Goal: Check status

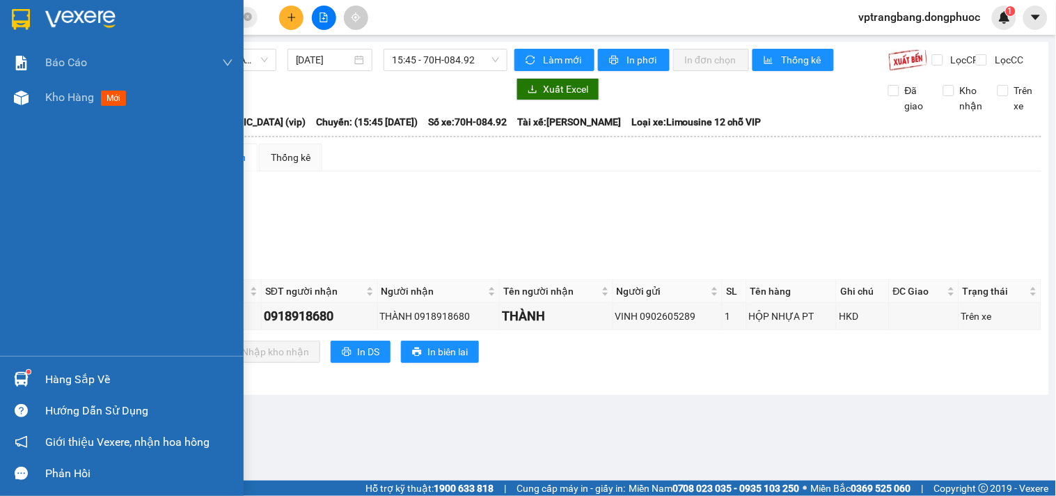
click at [61, 379] on div "Hàng sắp về" at bounding box center [139, 379] width 188 height 21
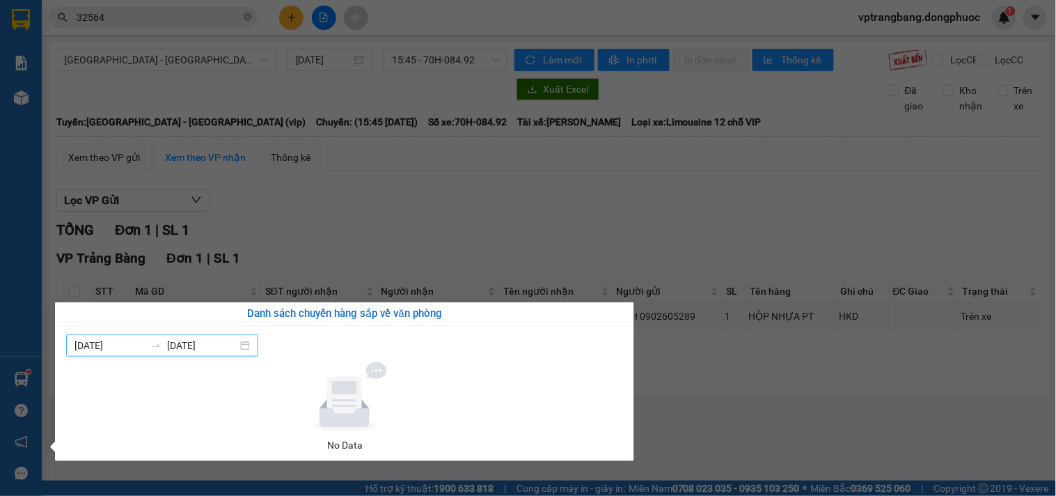
click at [252, 349] on div "07/10/2025 13/10/2025" at bounding box center [162, 345] width 192 height 22
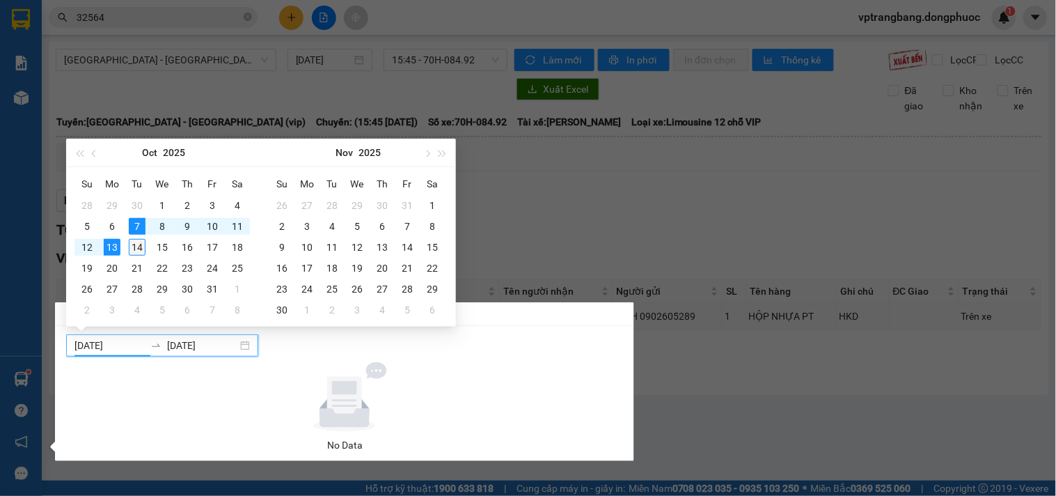
type input "14/10/2025"
click at [136, 248] on div "14" at bounding box center [137, 247] width 17 height 17
type input "06/11/2025"
type input "30/11/2025"
type input "21/10/2025"
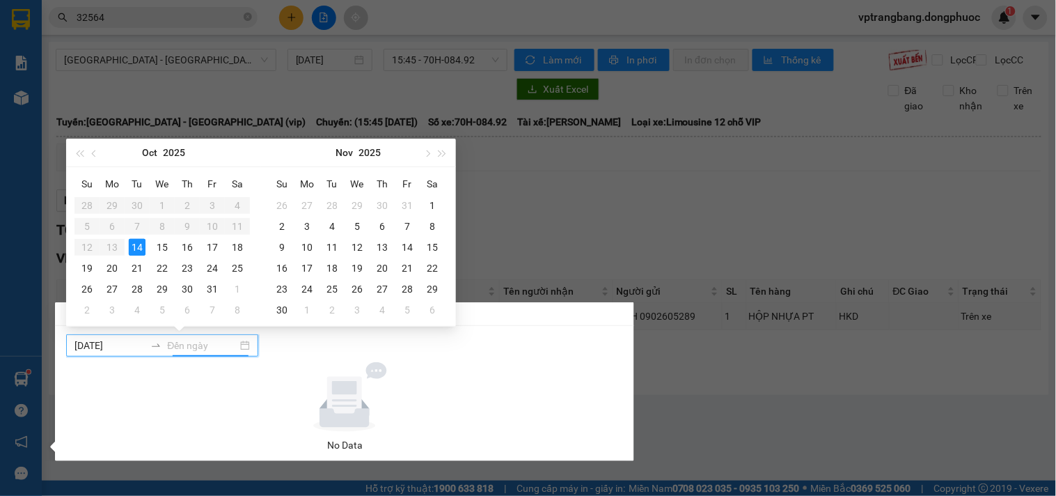
click at [232, 349] on input at bounding box center [202, 345] width 70 height 15
type input "14/10/2025"
click at [138, 249] on div "14" at bounding box center [137, 247] width 17 height 17
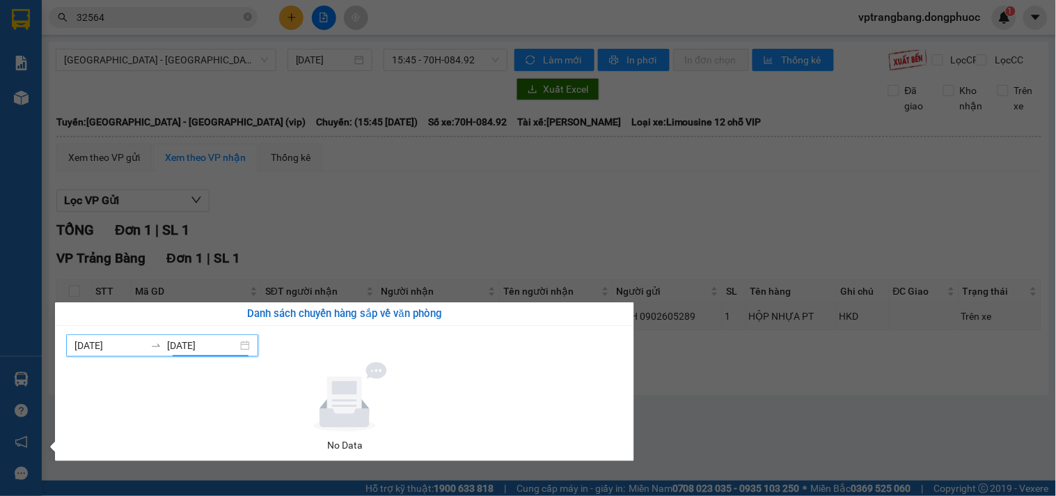
click at [188, 345] on input "14/10/2025" at bounding box center [202, 345] width 70 height 15
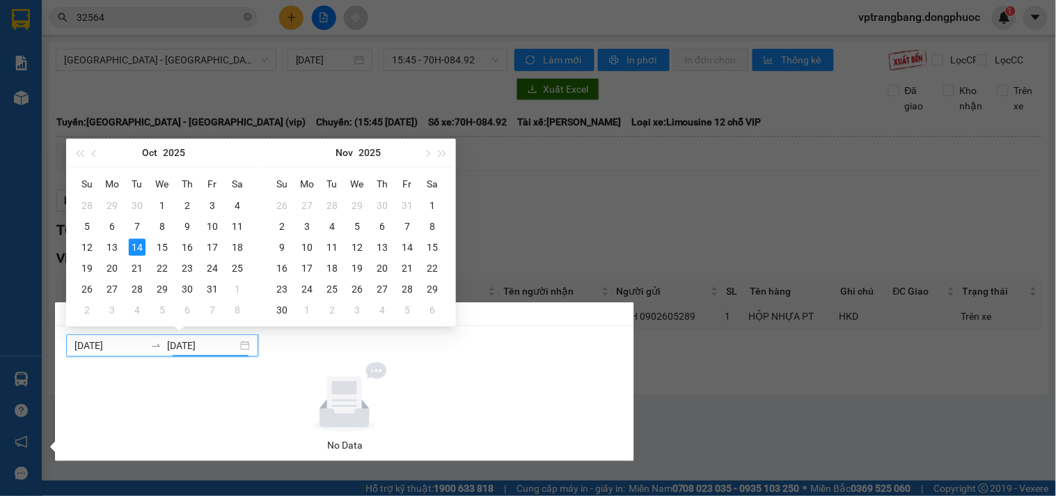
click at [97, 345] on input "14/10/2025" at bounding box center [109, 345] width 70 height 15
type input "[DATE]"
click at [115, 245] on div "13" at bounding box center [112, 247] width 17 height 17
click at [184, 346] on input "14/10/2025" at bounding box center [202, 345] width 70 height 15
type input "14/10/2025"
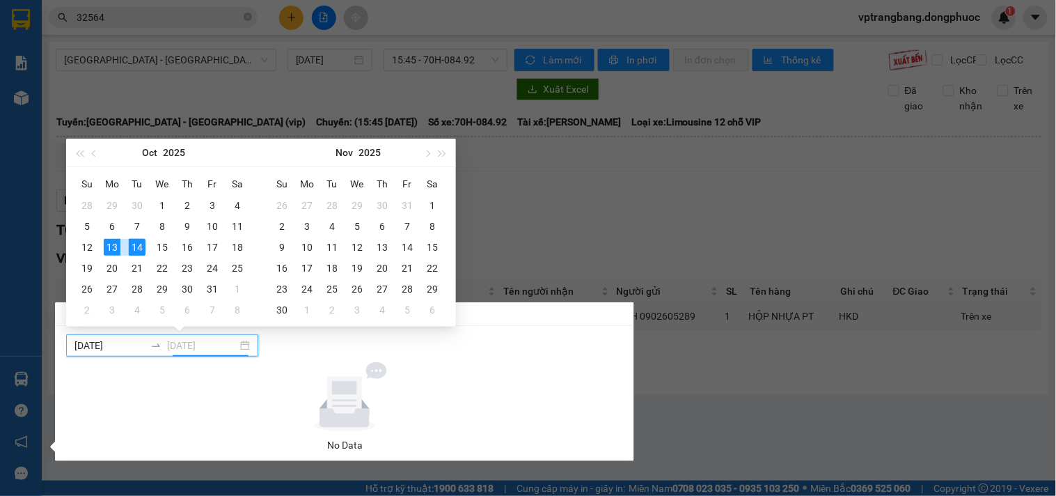
click at [141, 249] on div "14" at bounding box center [137, 247] width 17 height 17
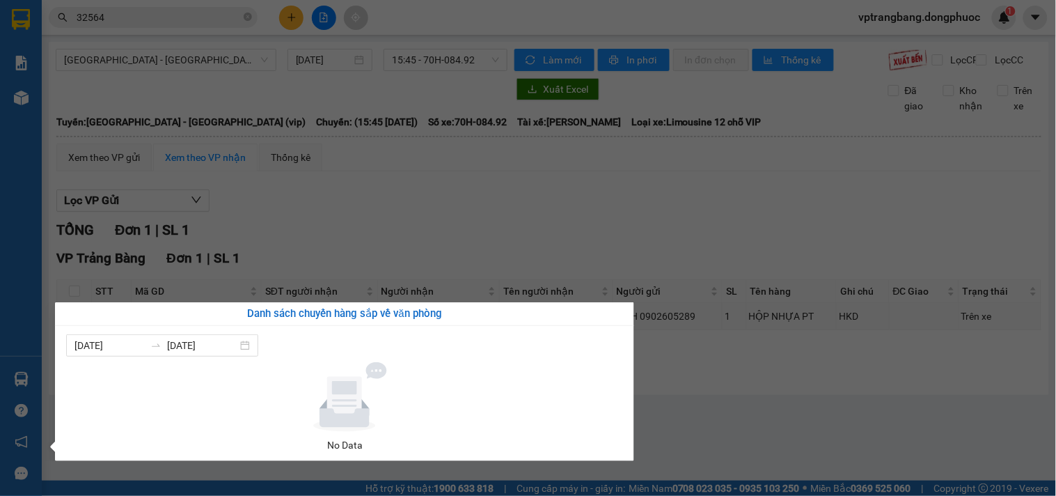
click at [733, 432] on section "Kết quả tìm kiếm ( 26 ) Bộ lọc Mã ĐH Trạng thái Món hàng Tổng cước Chưa cước Nh…" at bounding box center [528, 248] width 1056 height 496
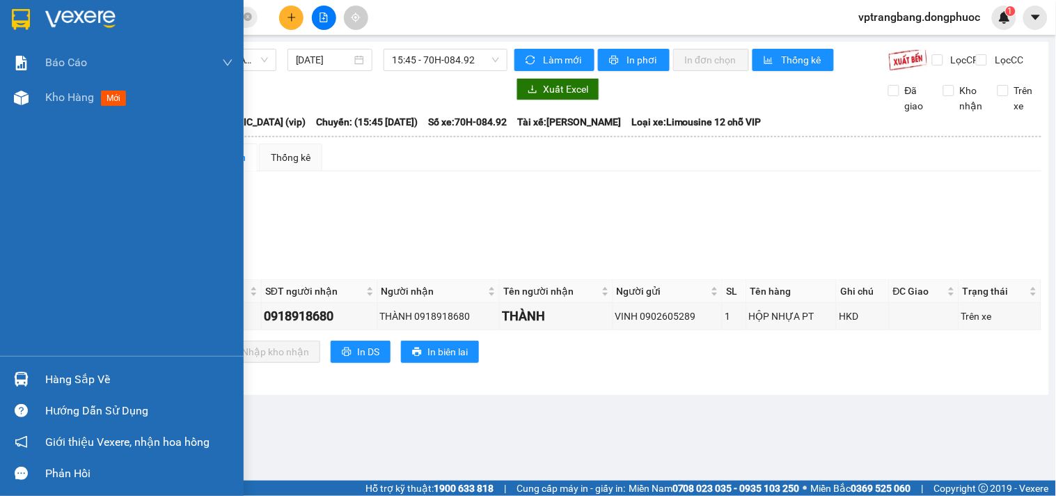
click at [66, 378] on div "Hàng sắp về" at bounding box center [139, 379] width 188 height 21
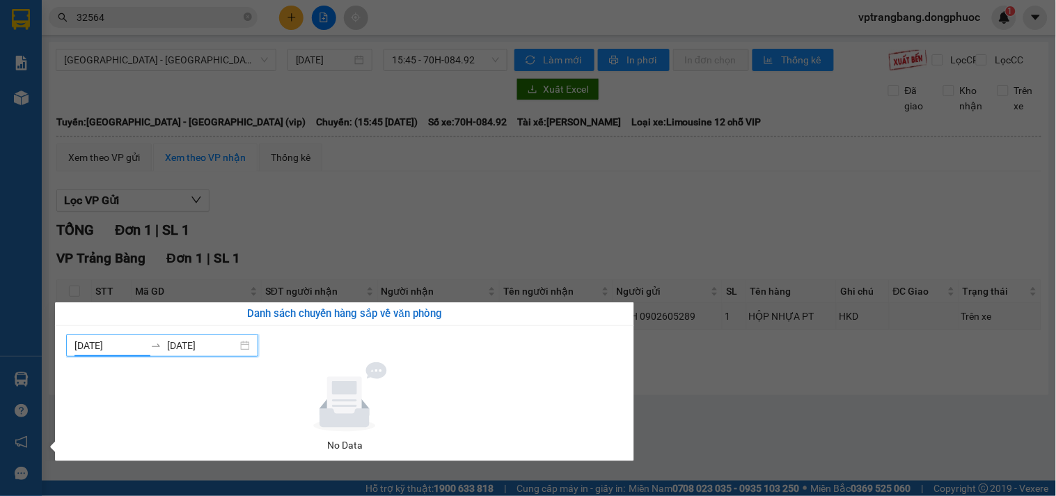
click at [91, 342] on input "[DATE]" at bounding box center [109, 345] width 70 height 15
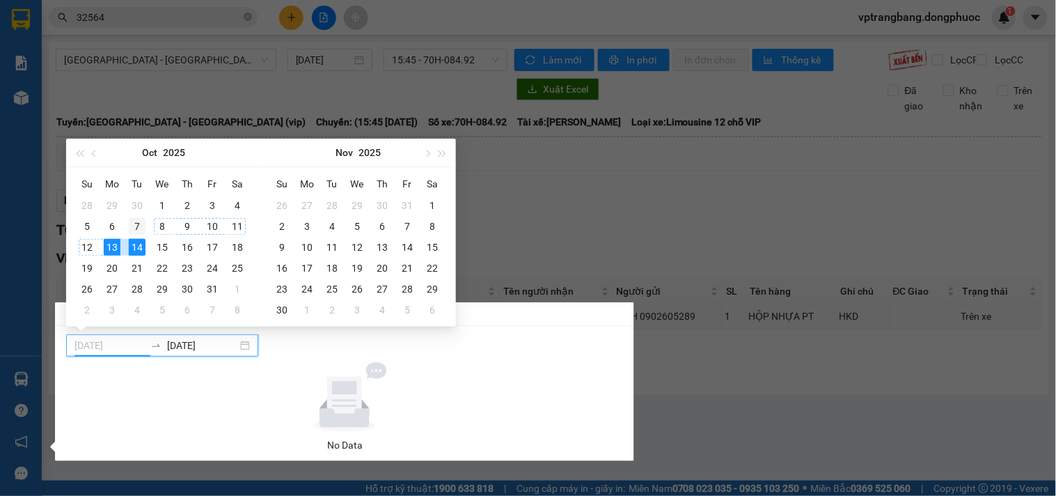
type input "[DATE]"
click at [136, 226] on div "7" at bounding box center [137, 226] width 17 height 17
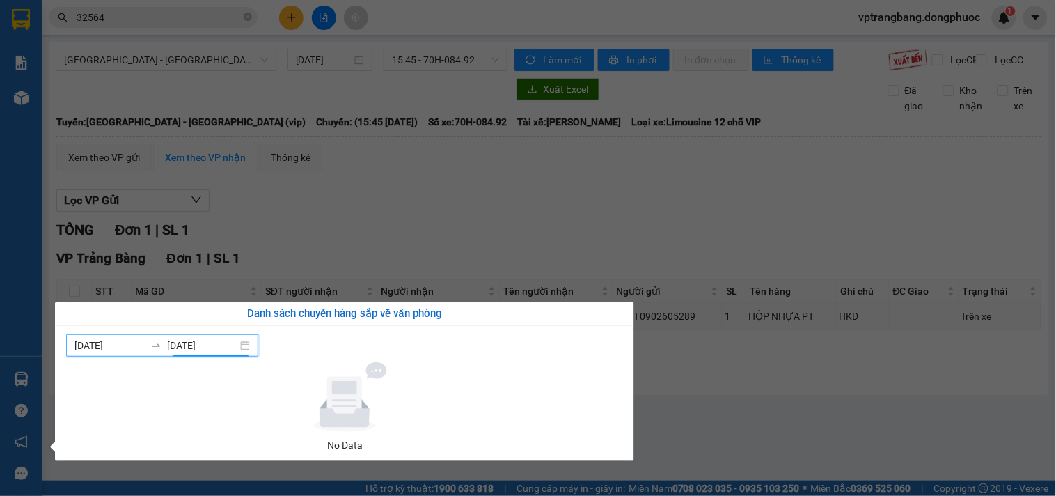
click at [209, 346] on input "14/10/2025" at bounding box center [202, 345] width 70 height 15
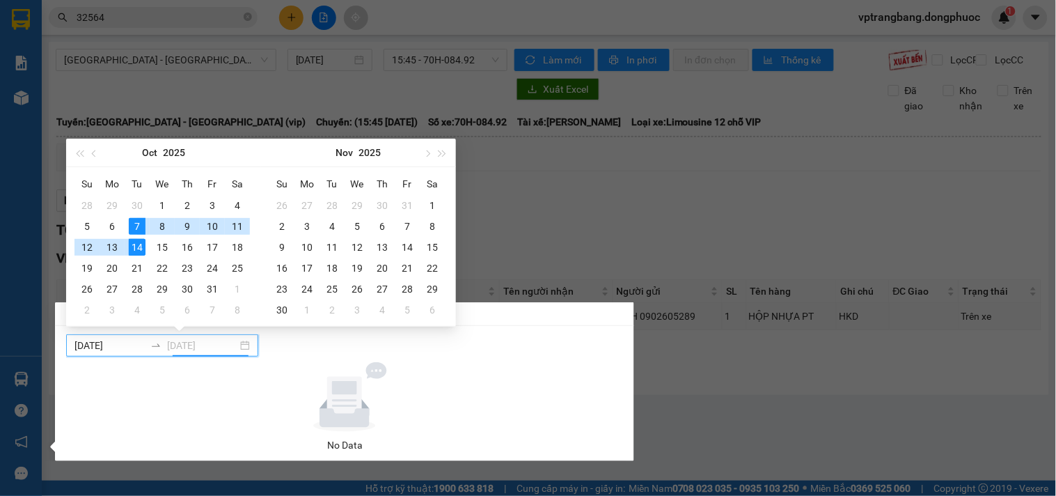
type input "14/10/2025"
click at [139, 249] on div "14" at bounding box center [137, 247] width 17 height 17
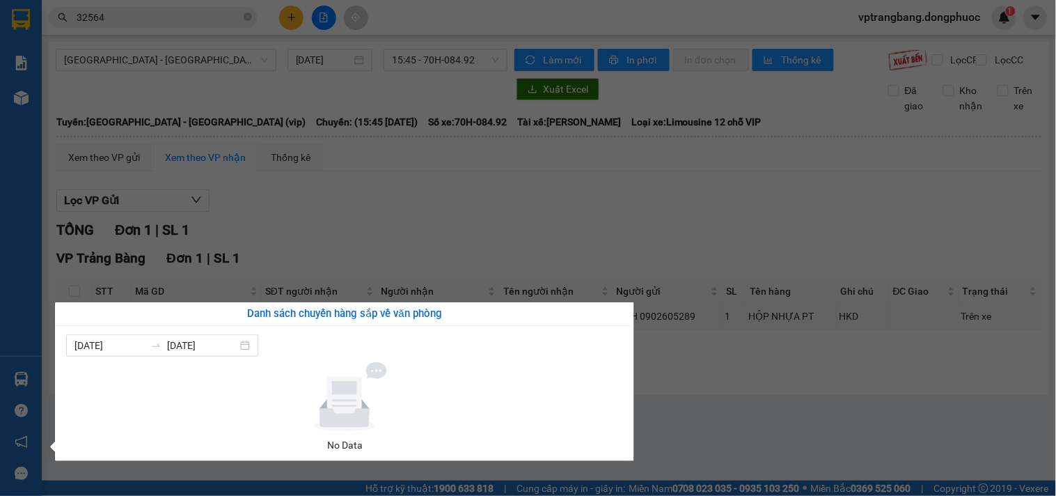
drag, startPoint x: 715, startPoint y: 378, endPoint x: 698, endPoint y: 400, distance: 28.3
click at [717, 381] on section "Kết quả tìm kiếm ( 26 ) Bộ lọc Mã ĐH Trạng thái Món hàng Tổng cước Chưa cước Nh…" at bounding box center [528, 248] width 1056 height 496
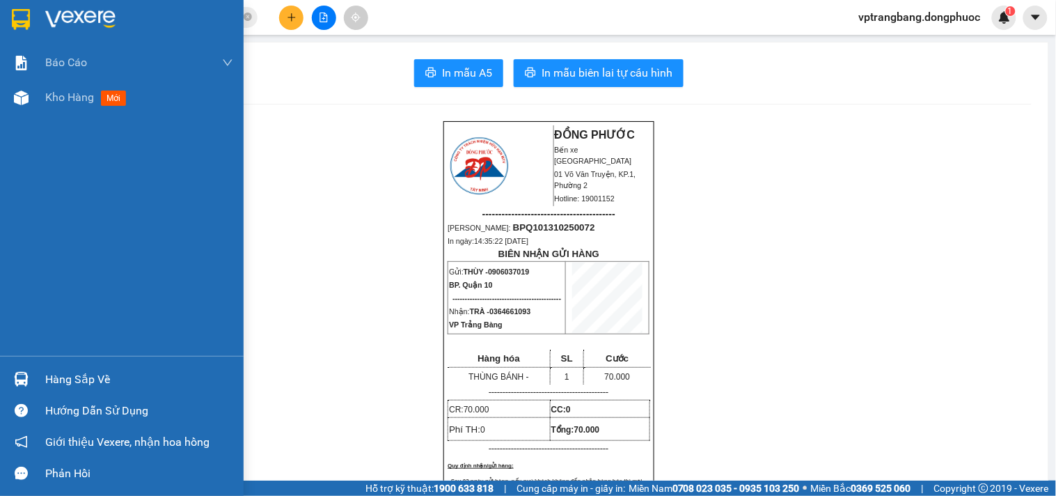
click at [72, 387] on div "Hàng sắp về" at bounding box center [139, 379] width 188 height 21
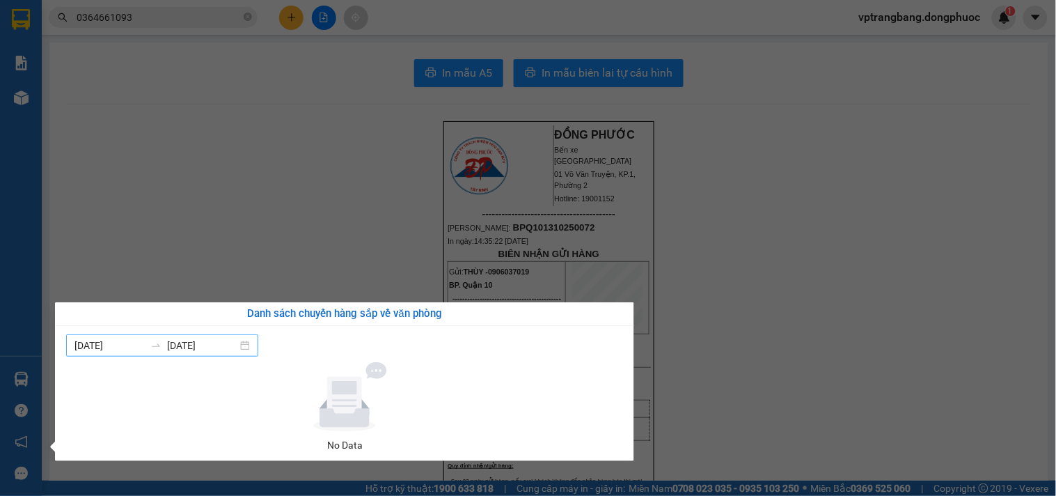
click at [217, 346] on input "[DATE]" at bounding box center [202, 345] width 70 height 15
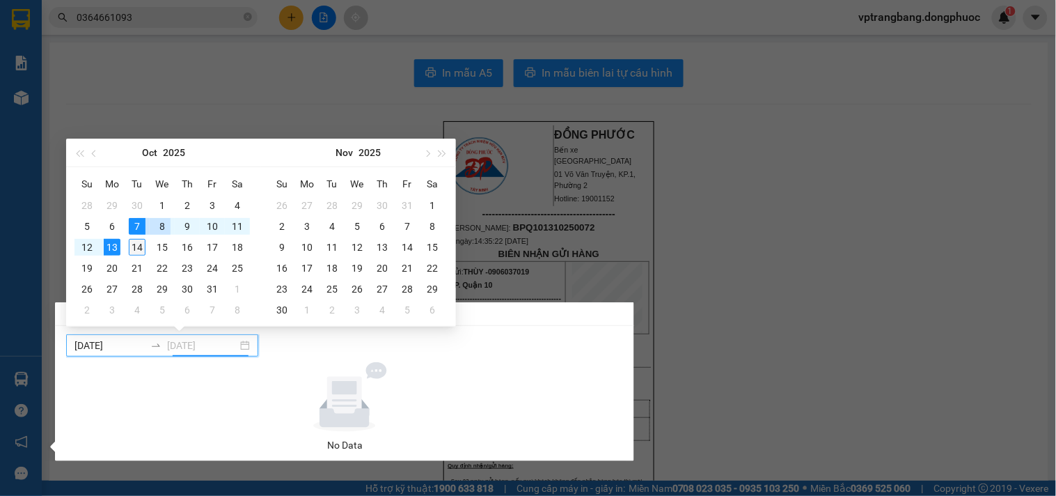
type input "14/10/2025"
click at [133, 246] on div "14" at bounding box center [137, 247] width 17 height 17
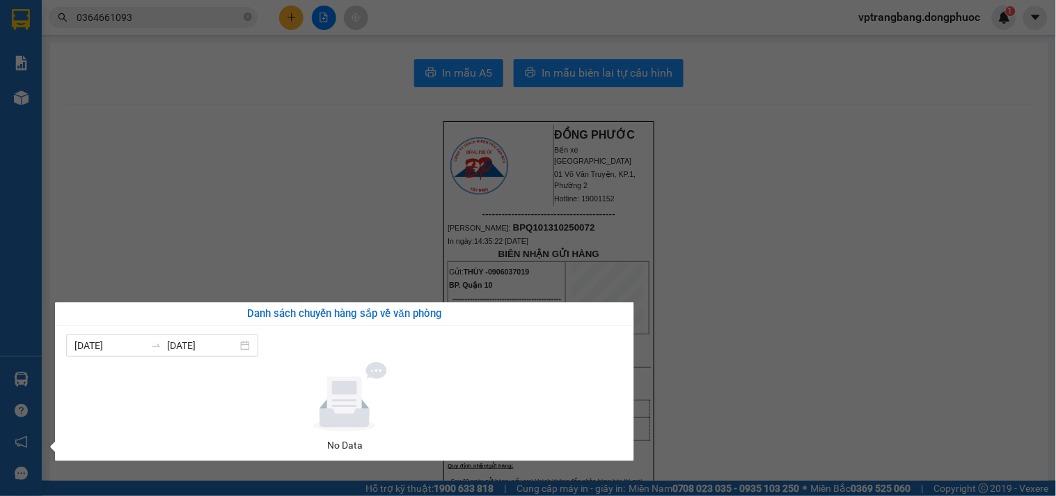
drag, startPoint x: 736, startPoint y: 397, endPoint x: 742, endPoint y: 393, distance: 7.5
click at [736, 397] on section "Kết quả tìm kiếm ( 15 ) Bộ lọc Mã ĐH Trạng thái Món hàng Tổng cước Chưa cước Nh…" at bounding box center [528, 248] width 1056 height 496
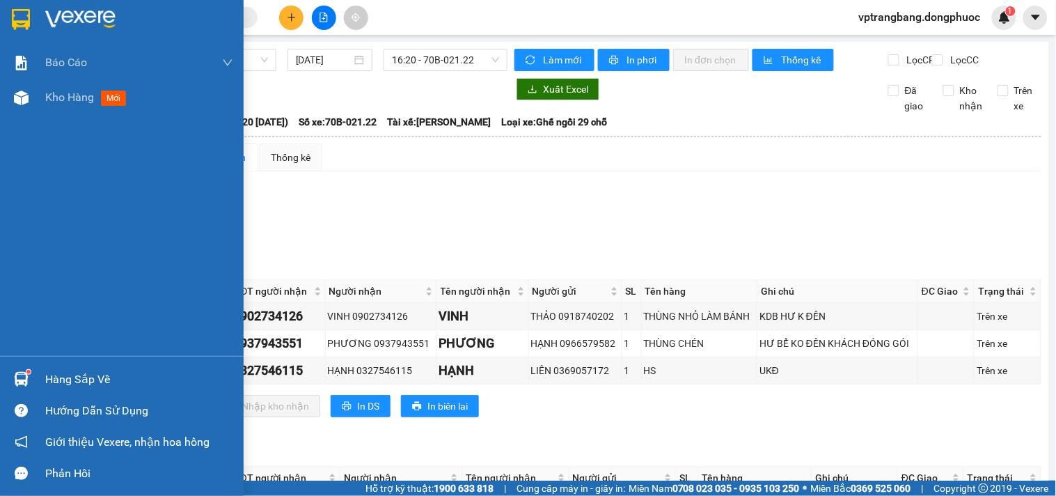
click at [89, 377] on div "Hàng sắp về" at bounding box center [139, 379] width 188 height 21
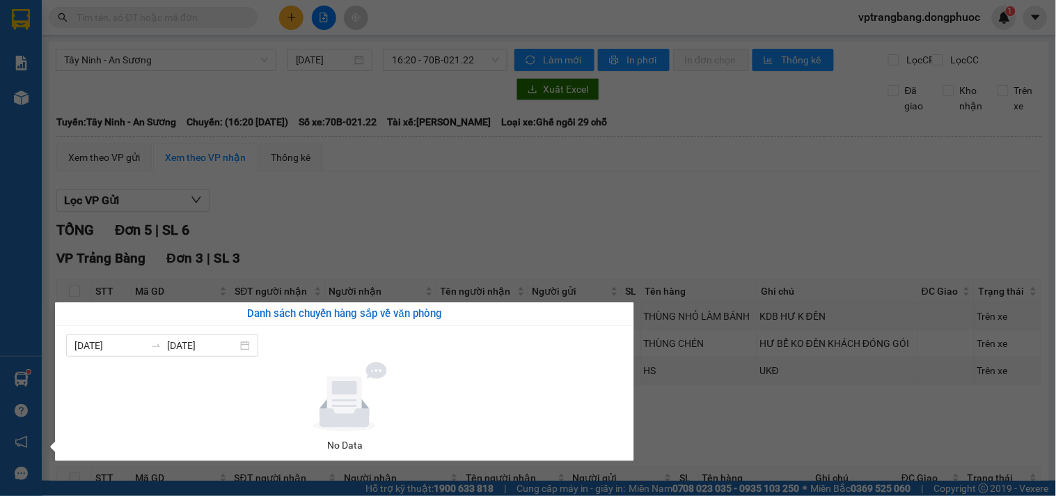
click at [711, 453] on section "Kết quả tìm kiếm ( 0 ) Bộ lọc No Data vptrangbang.dongphuoc 1 Báo cáo Mẫu 1: Bá…" at bounding box center [528, 248] width 1056 height 496
